Goal: Transaction & Acquisition: Purchase product/service

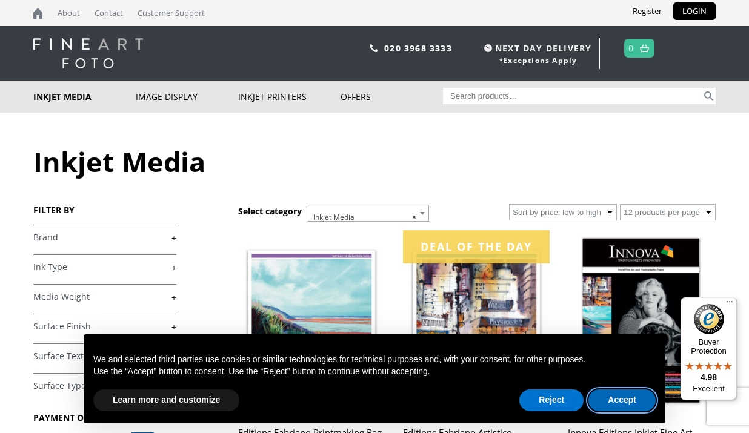
click at [628, 409] on button "Accept" at bounding box center [622, 401] width 67 height 22
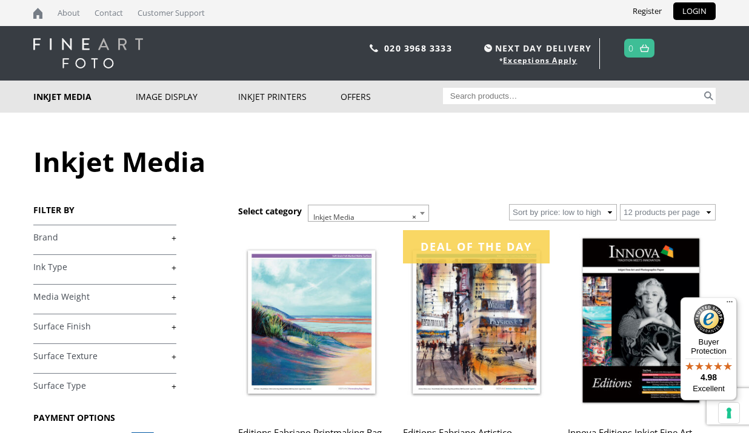
click at [499, 90] on input "Search for:" at bounding box center [572, 96] width 259 height 16
type input "huntermuhle"
click at [709, 96] on button "Search" at bounding box center [709, 96] width 14 height 16
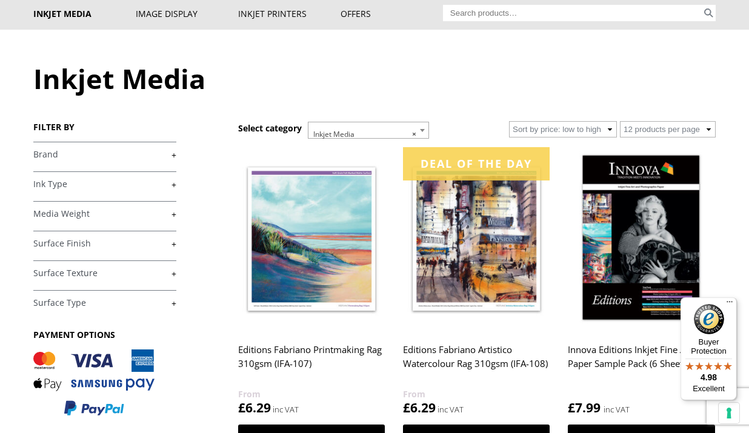
scroll to position [84, 0]
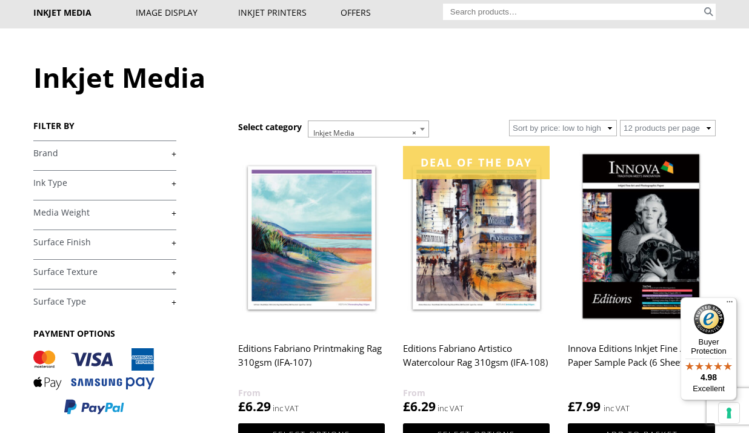
click at [174, 154] on link "+" at bounding box center [104, 154] width 143 height 12
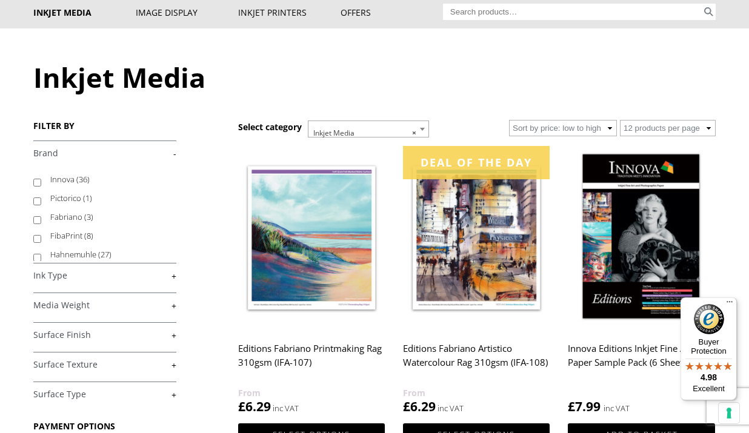
click at [35, 259] on input "Hahnemuhle (27)" at bounding box center [37, 258] width 8 height 8
checkbox input "true"
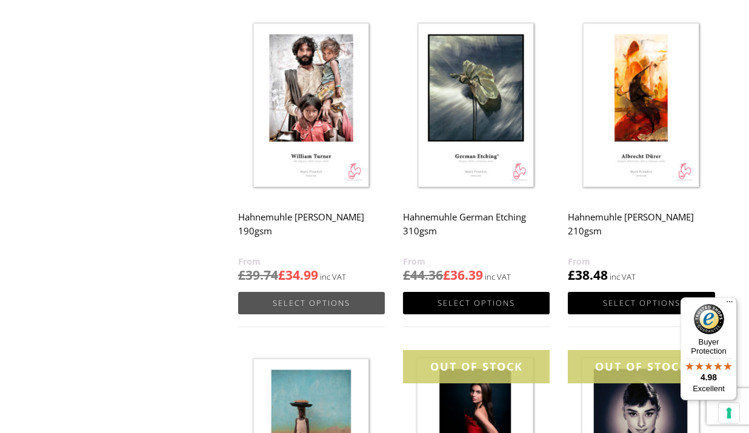
scroll to position [854, 0]
click at [448, 96] on img at bounding box center [476, 107] width 147 height 184
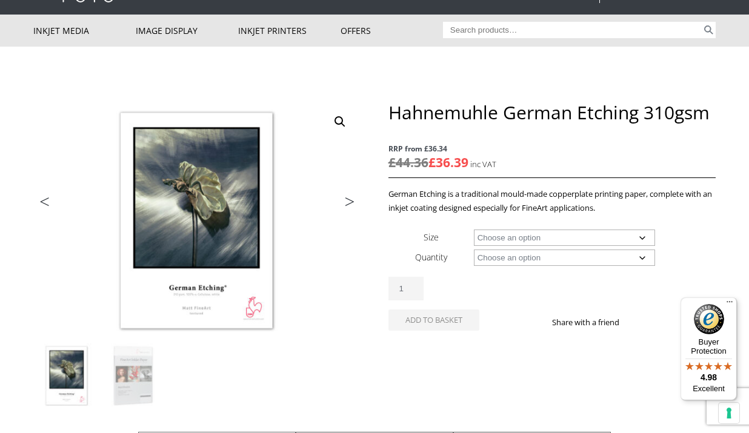
click at [602, 227] on td "Choose an option A4 Sheet A3 Sheet A3+ Sheet A2 Sheet 17" Wide Roll 24" Wide Ro…" at bounding box center [595, 237] width 242 height 20
select select "a4-sheet"
select select "25-sheets"
select select "a4-sheet"
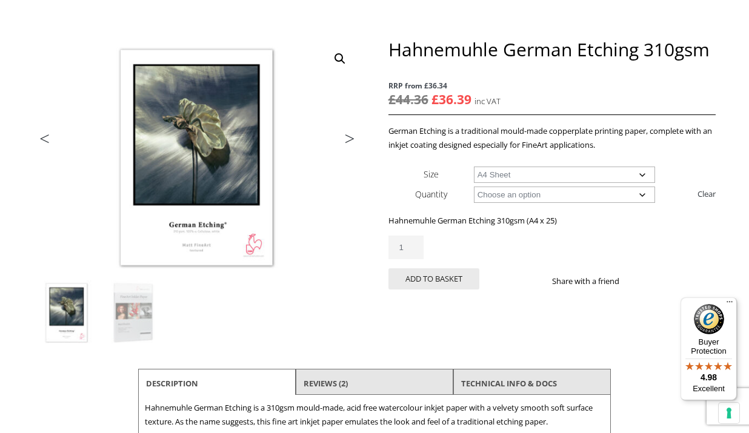
scroll to position [129, 0]
